Goal: Task Accomplishment & Management: Complete application form

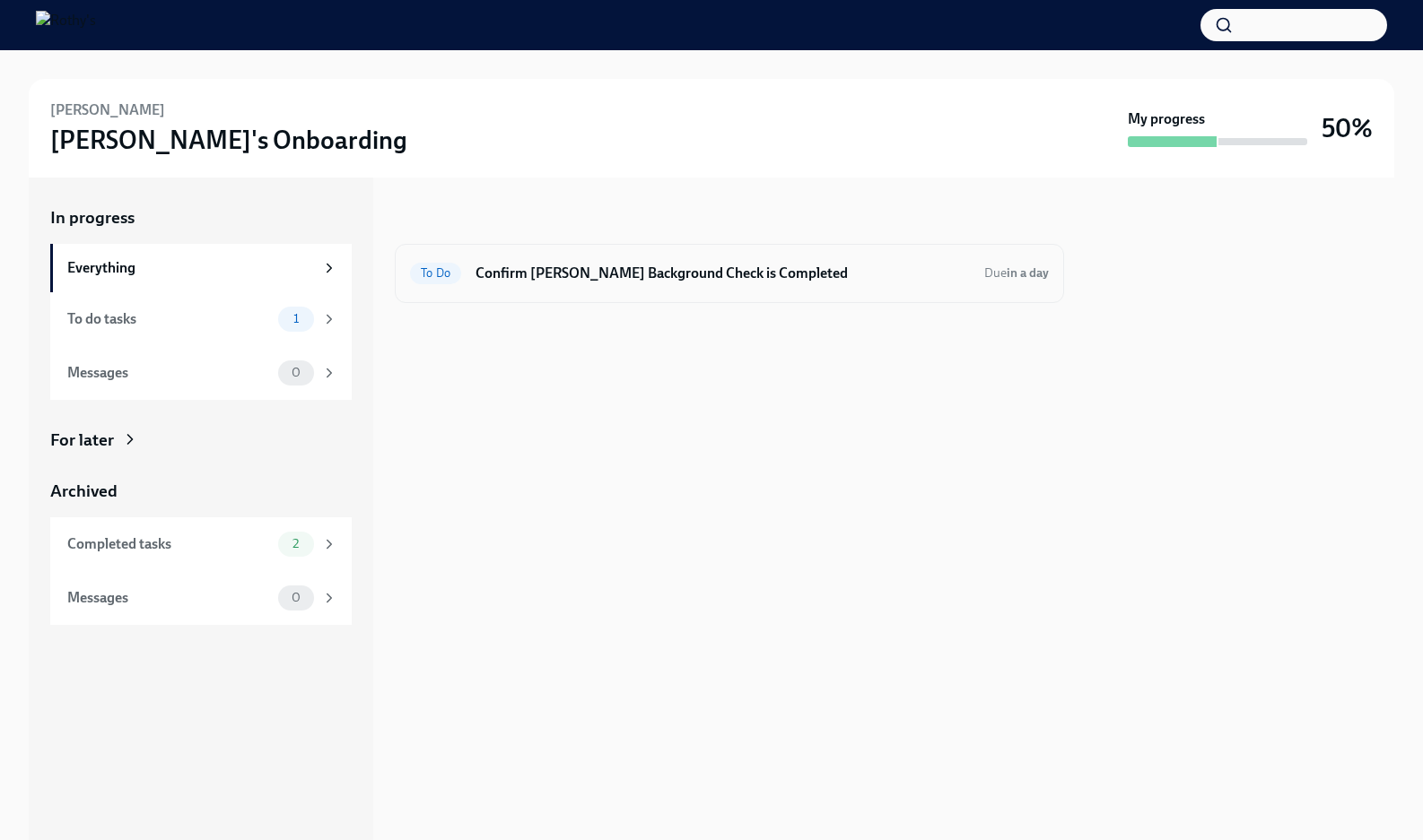
click at [669, 285] on div "To Do Confirm Teketa Davis's Background Check is Completed Due in a day" at bounding box center [729, 274] width 639 height 29
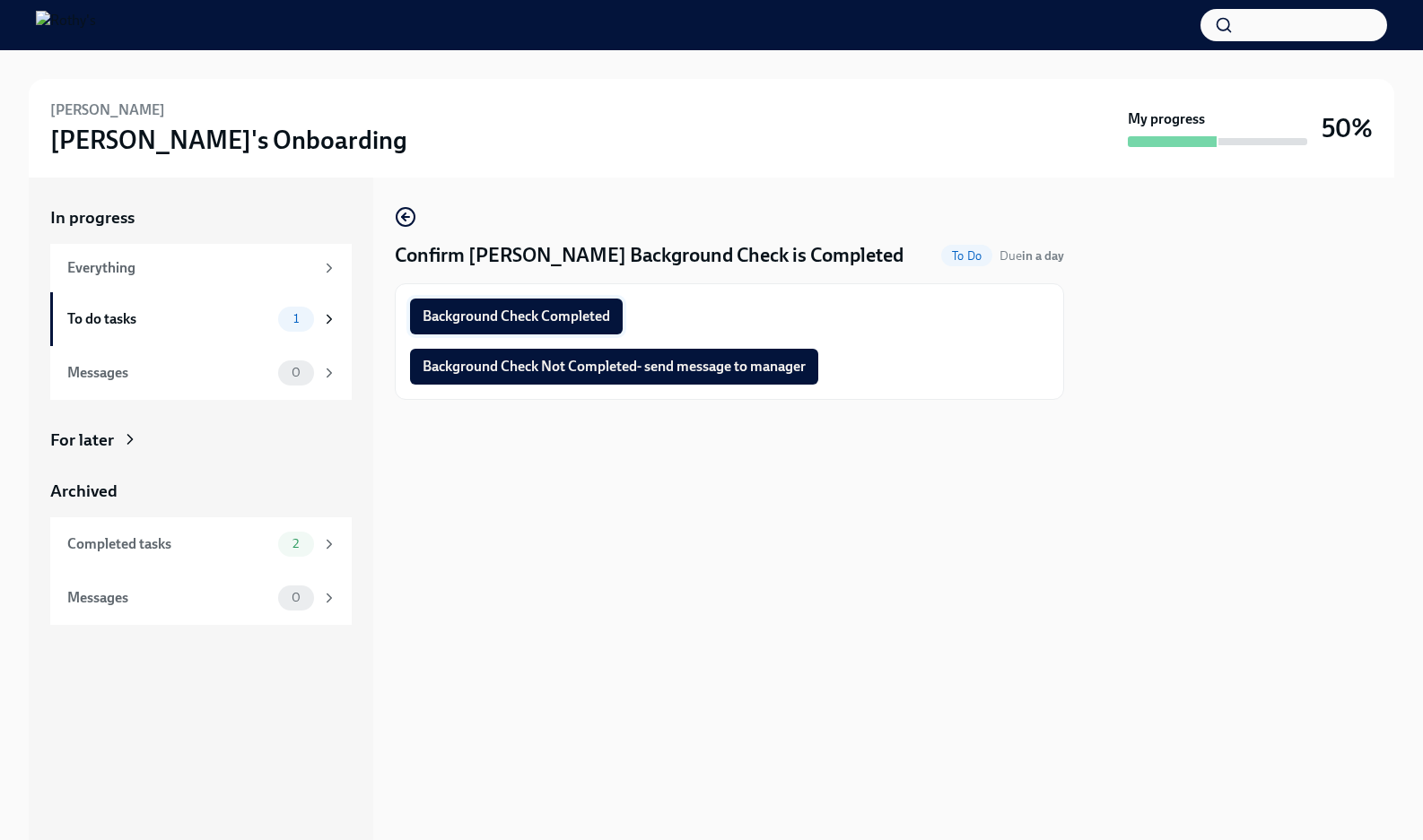
click at [606, 314] on span "Background Check Completed" at bounding box center [517, 317] width 188 height 18
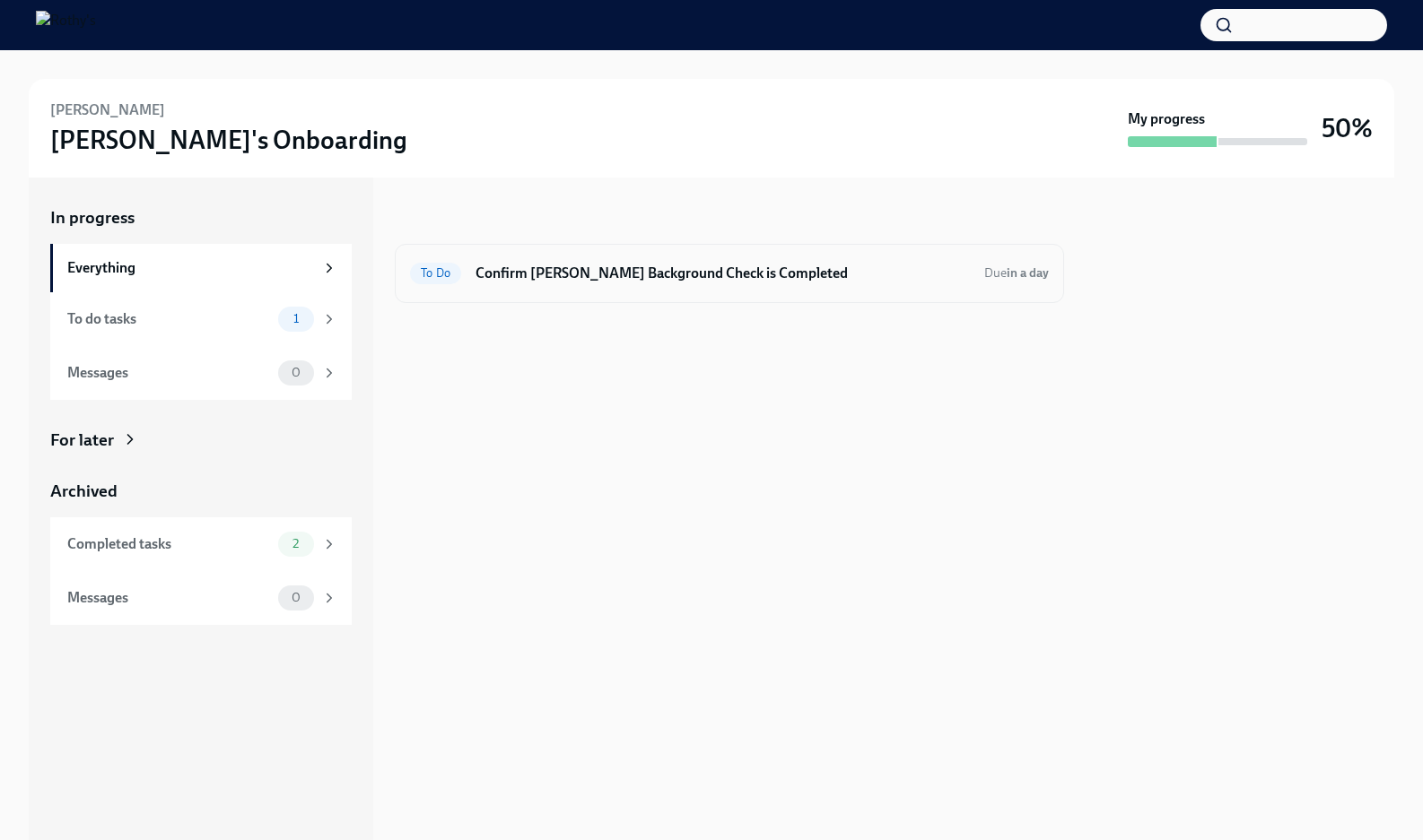
click at [710, 275] on h6 "Confirm Mike Anderson's Background Check is Completed" at bounding box center [722, 274] width 494 height 20
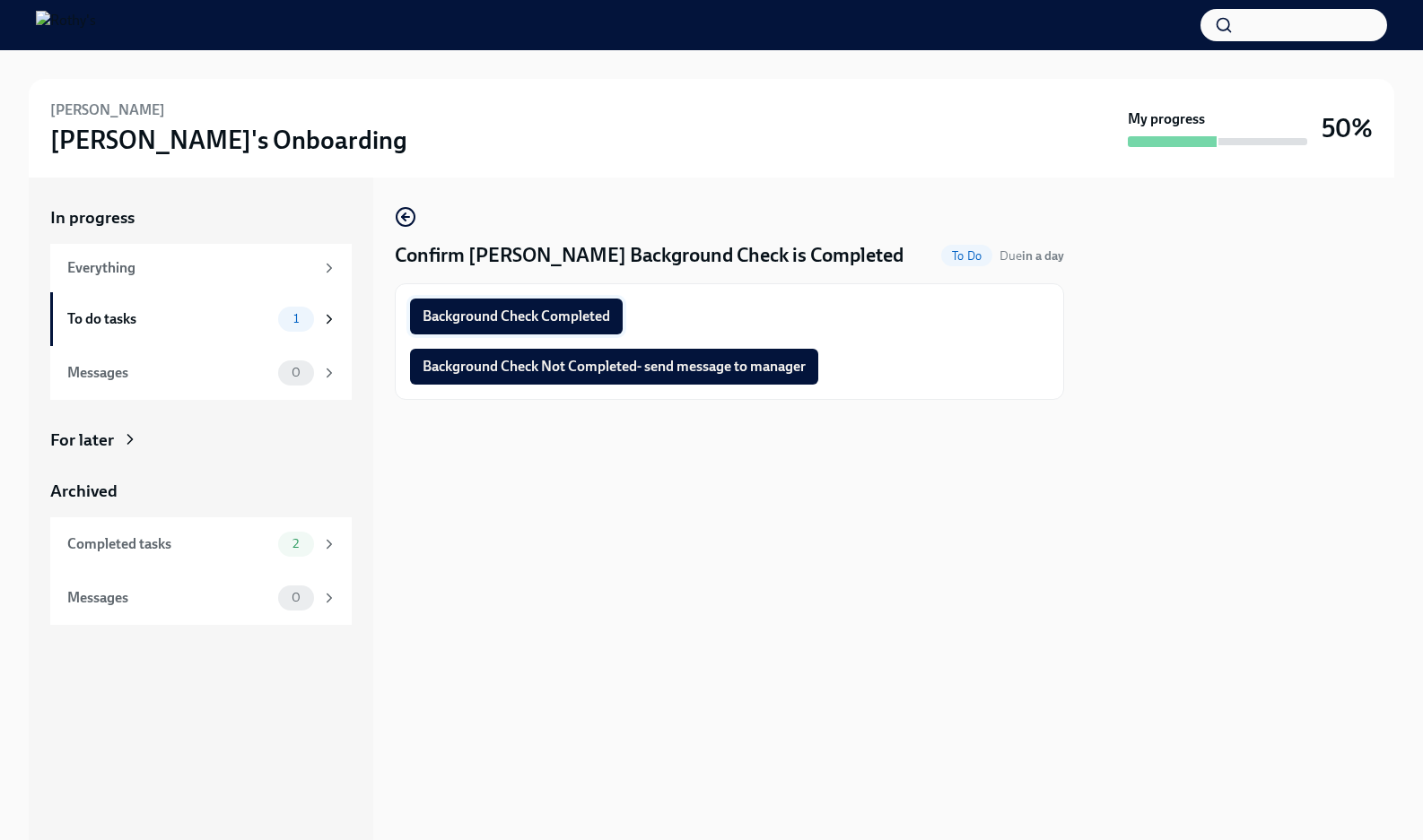
click at [592, 321] on span "Background Check Completed" at bounding box center [517, 317] width 188 height 18
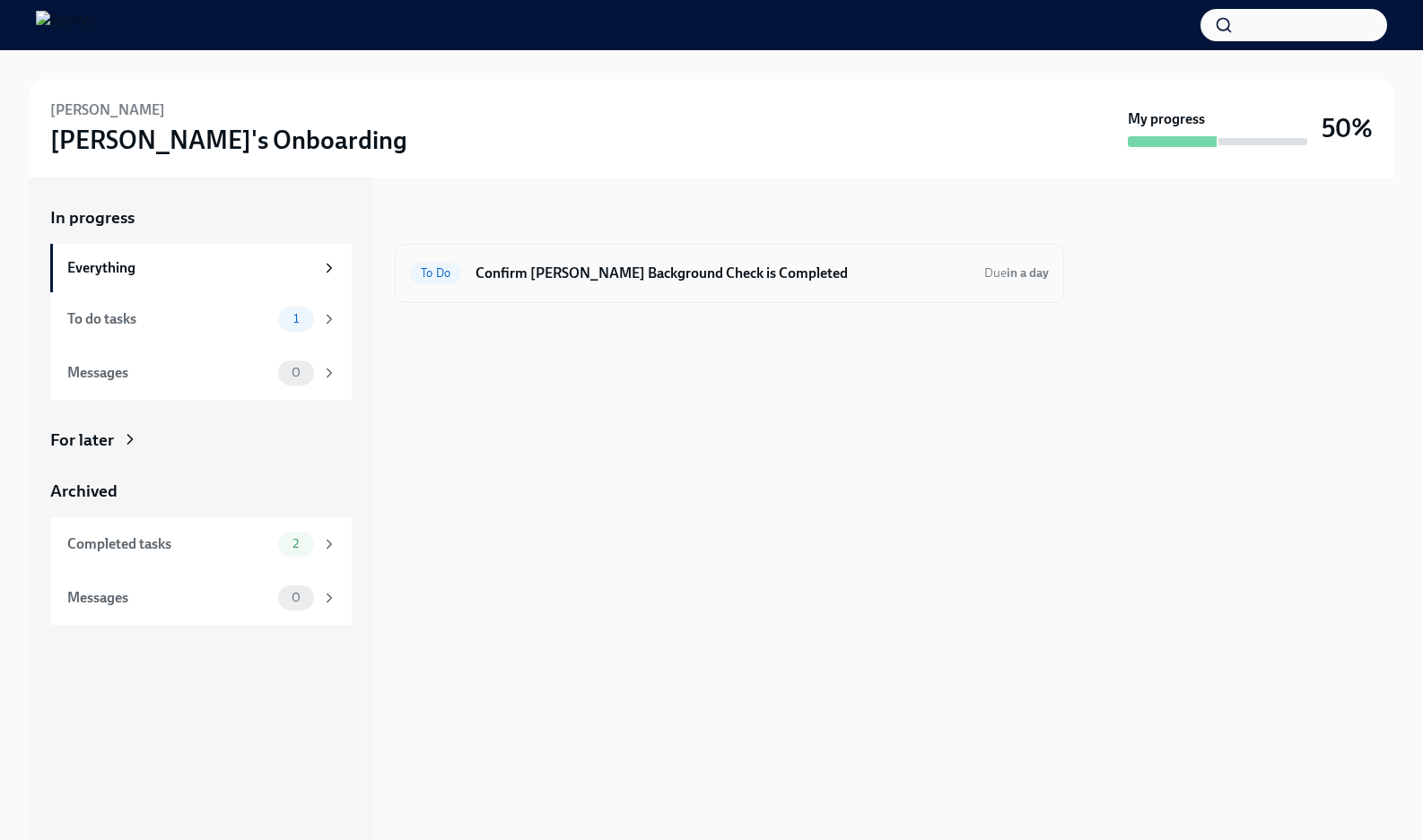
click at [660, 273] on h6 "Confirm [PERSON_NAME] Background Check is Completed" at bounding box center [722, 274] width 494 height 20
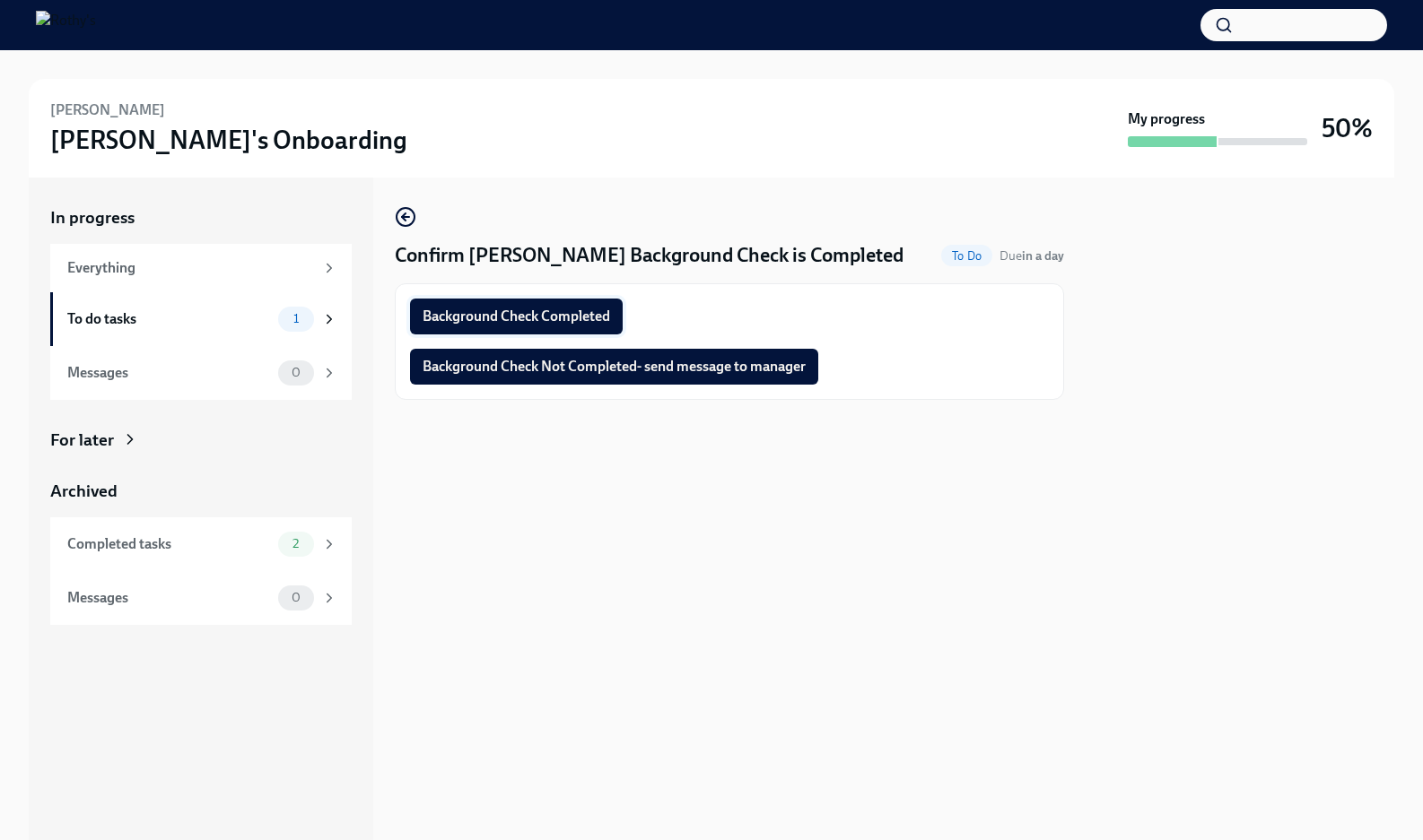
click at [597, 308] on span "Background Check Completed" at bounding box center [517, 317] width 188 height 18
